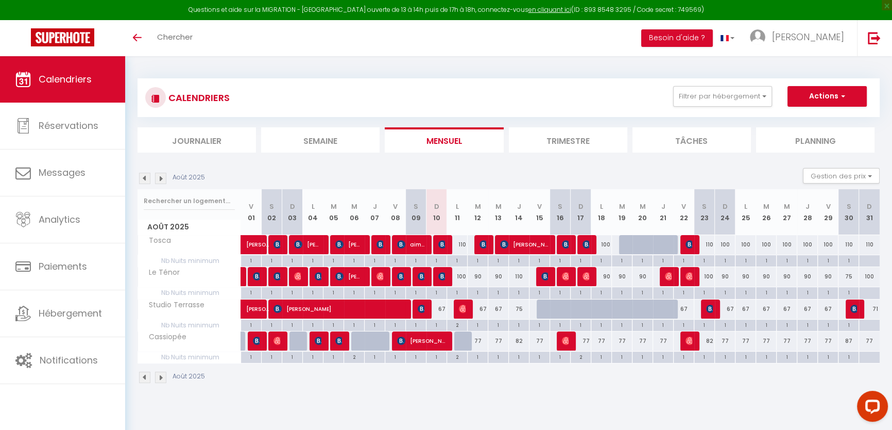
click at [462, 278] on div "100" at bounding box center [457, 276] width 21 height 19
type input "100"
type input "Lun 11 Août 2025"
type input "[DATE] Août 2025"
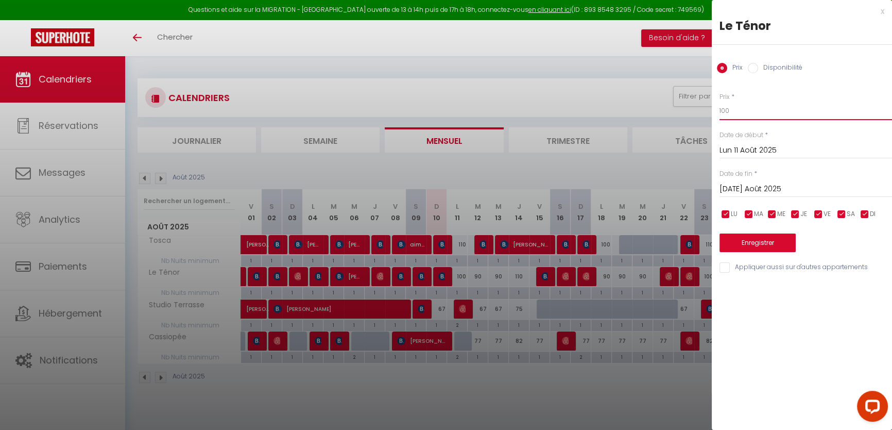
click at [752, 114] on input "100" at bounding box center [806, 110] width 173 height 19
type input "120"
click at [763, 242] on button "Enregistrer" at bounding box center [758, 242] width 76 height 19
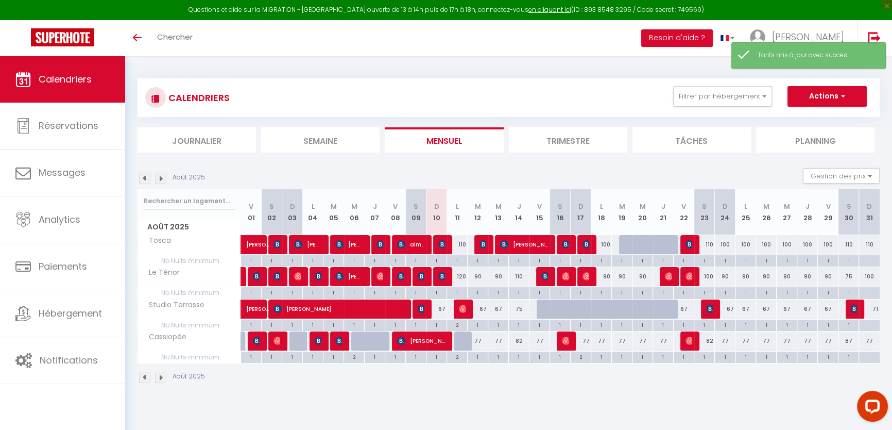
click at [459, 247] on div "110" at bounding box center [457, 244] width 21 height 19
type input "110"
type input "Lun 11 Août 2025"
type input "[DATE] Août 2025"
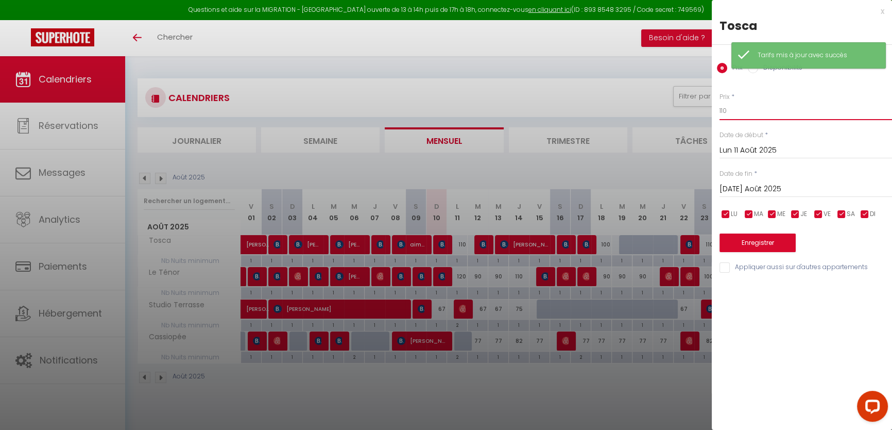
click at [766, 117] on input "110" at bounding box center [806, 110] width 173 height 19
type input "120"
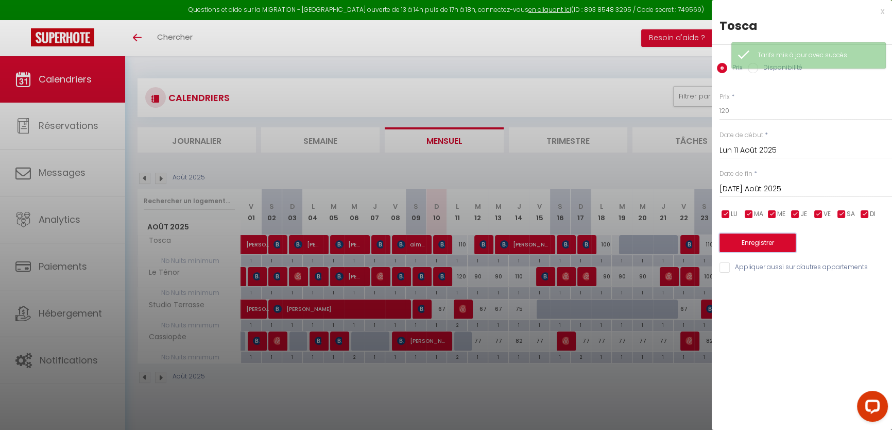
click at [744, 244] on button "Enregistrer" at bounding box center [758, 242] width 76 height 19
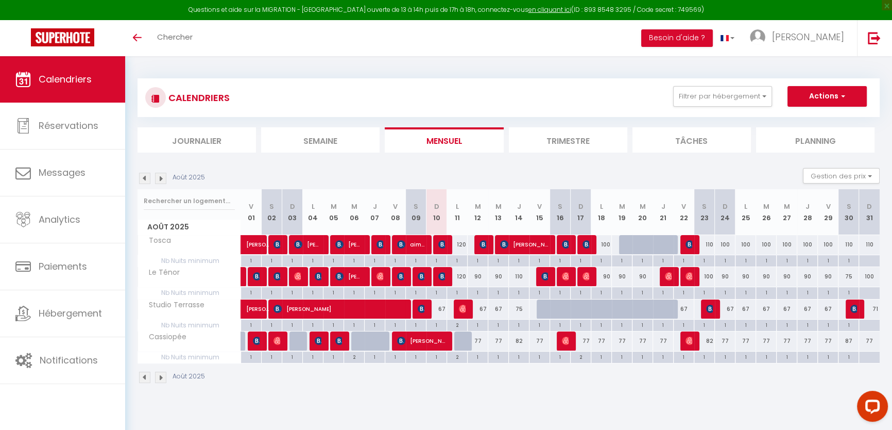
click at [665, 310] on div at bounding box center [670, 315] width 21 height 20
type input "67"
type input "[DEMOGRAPHIC_DATA] 21 Août 2025"
type input "Ven 22 Août 2025"
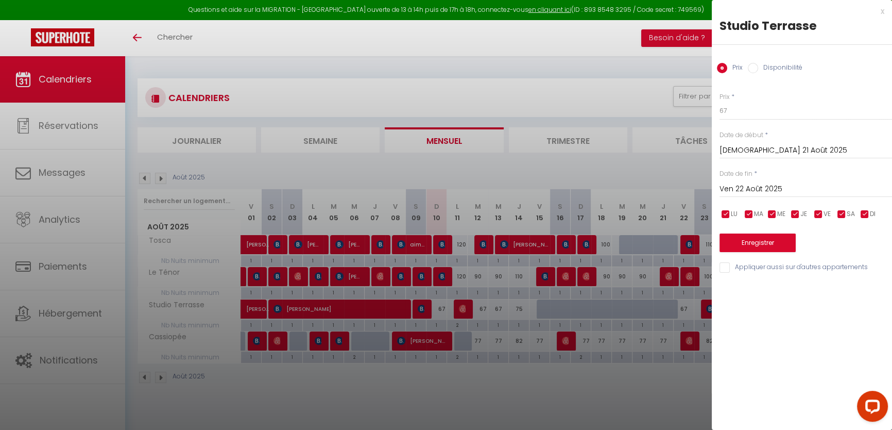
click at [404, 359] on div at bounding box center [446, 215] width 892 height 430
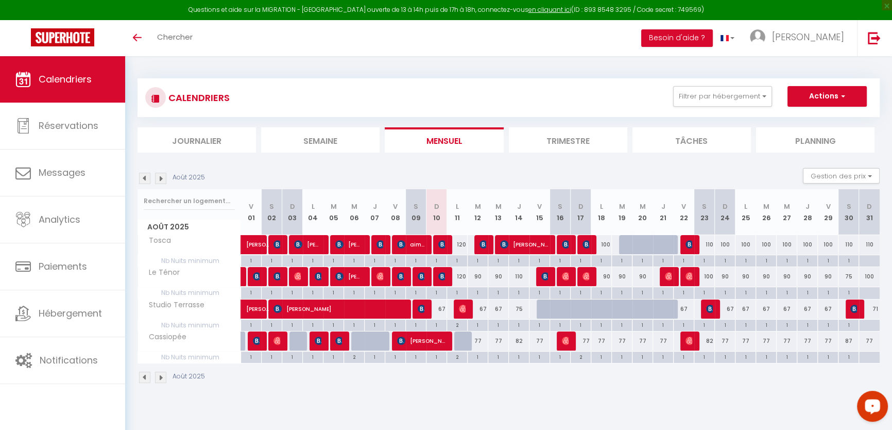
drag, startPoint x: 857, startPoint y: 407, endPoint x: 881, endPoint y: 407, distance: 24.2
click at [881, 407] on button "Open LiveChat chat widget" at bounding box center [872, 405] width 31 height 31
click at [628, 241] on div at bounding box center [629, 245] width 21 height 20
type input "100"
type input "[DATE] Août 2025"
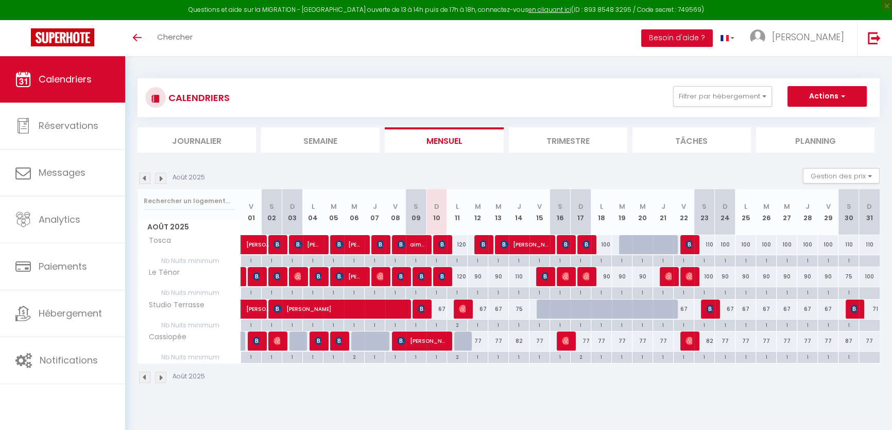
type input "Mer 20 Août 2025"
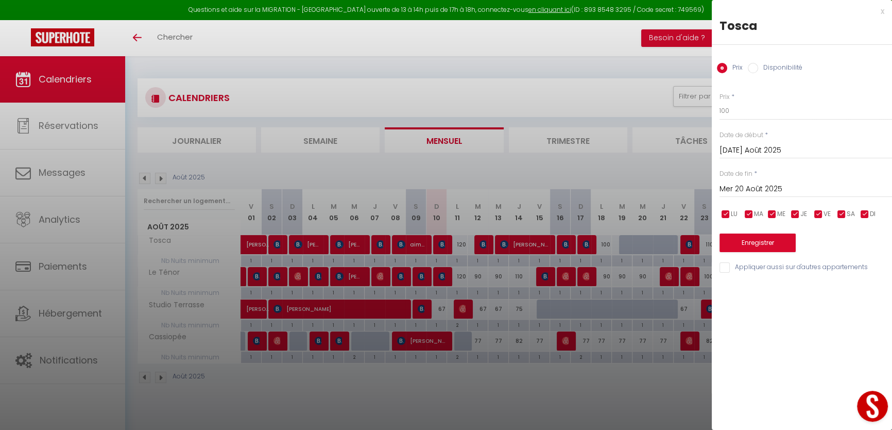
click at [550, 66] on div at bounding box center [446, 215] width 892 height 430
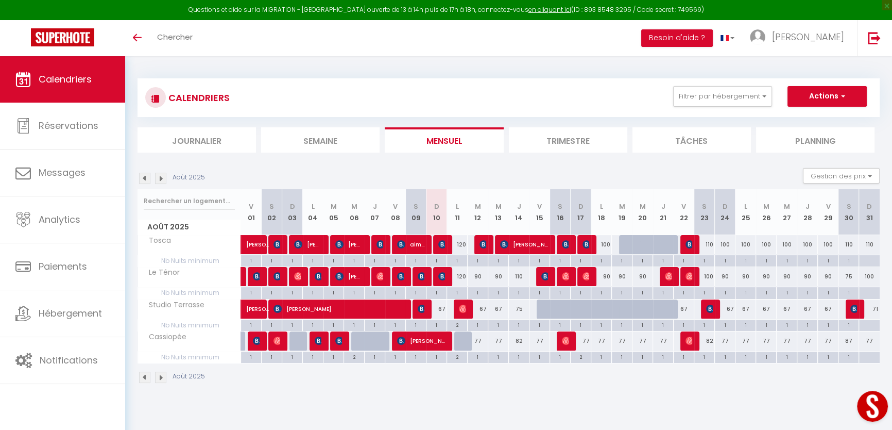
click at [625, 245] on div at bounding box center [629, 245] width 21 height 20
type input "100"
type input "[DATE] Août 2025"
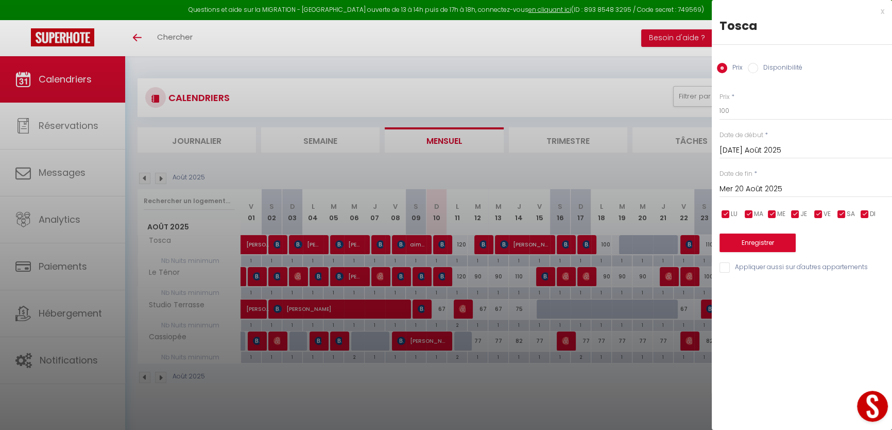
click at [751, 184] on input "Mer 20 Août 2025" at bounding box center [806, 188] width 173 height 13
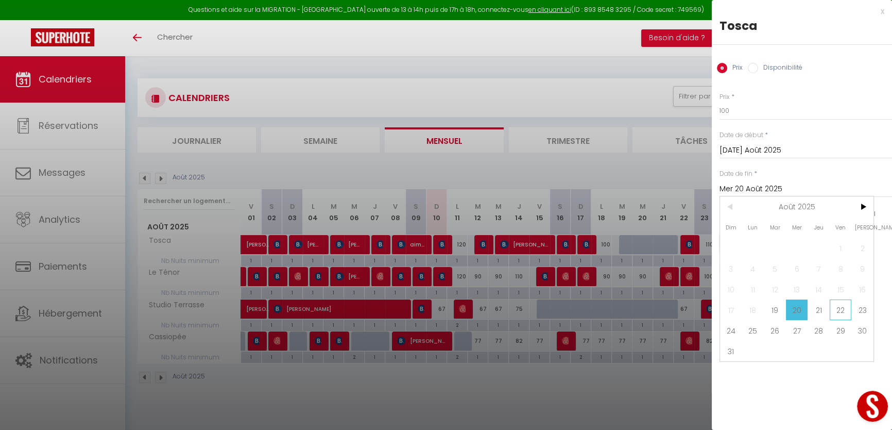
click at [841, 308] on span "22" at bounding box center [841, 309] width 22 height 21
type input "Ven 22 Août 2025"
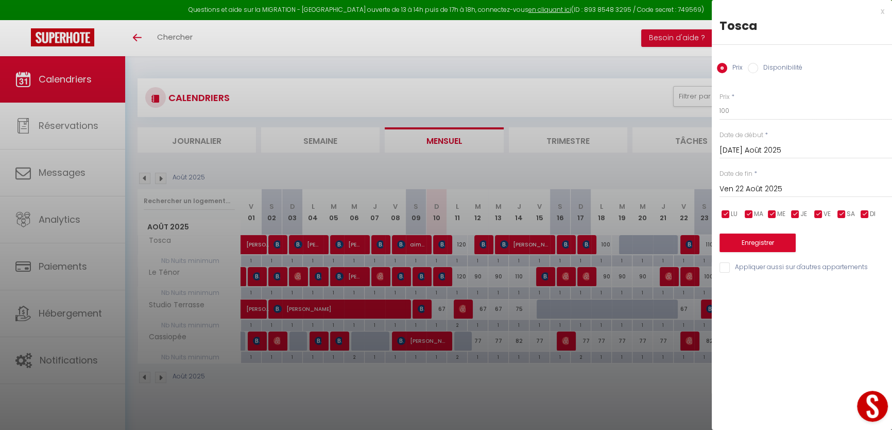
click at [752, 67] on input "Disponibilité" at bounding box center [753, 68] width 10 height 10
radio input "true"
radio input "false"
click at [753, 236] on button "Enregistrer" at bounding box center [758, 243] width 76 height 19
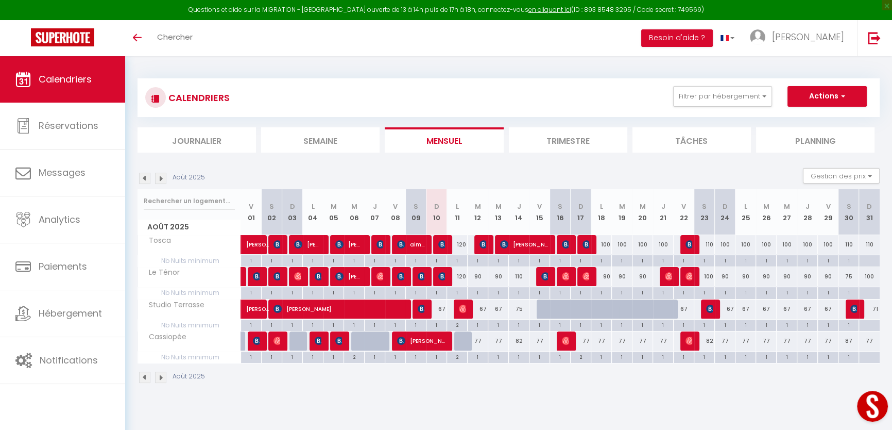
click at [159, 378] on img at bounding box center [160, 376] width 11 height 11
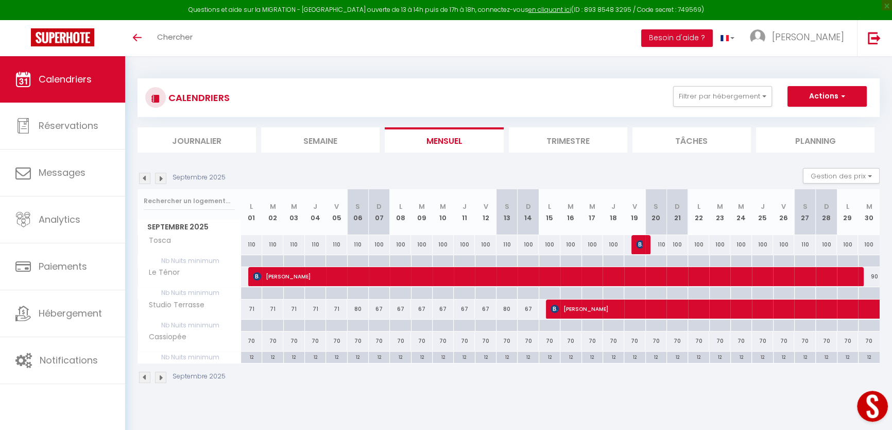
click at [144, 378] on img at bounding box center [144, 376] width 11 height 11
